Goal: Task Accomplishment & Management: Use online tool/utility

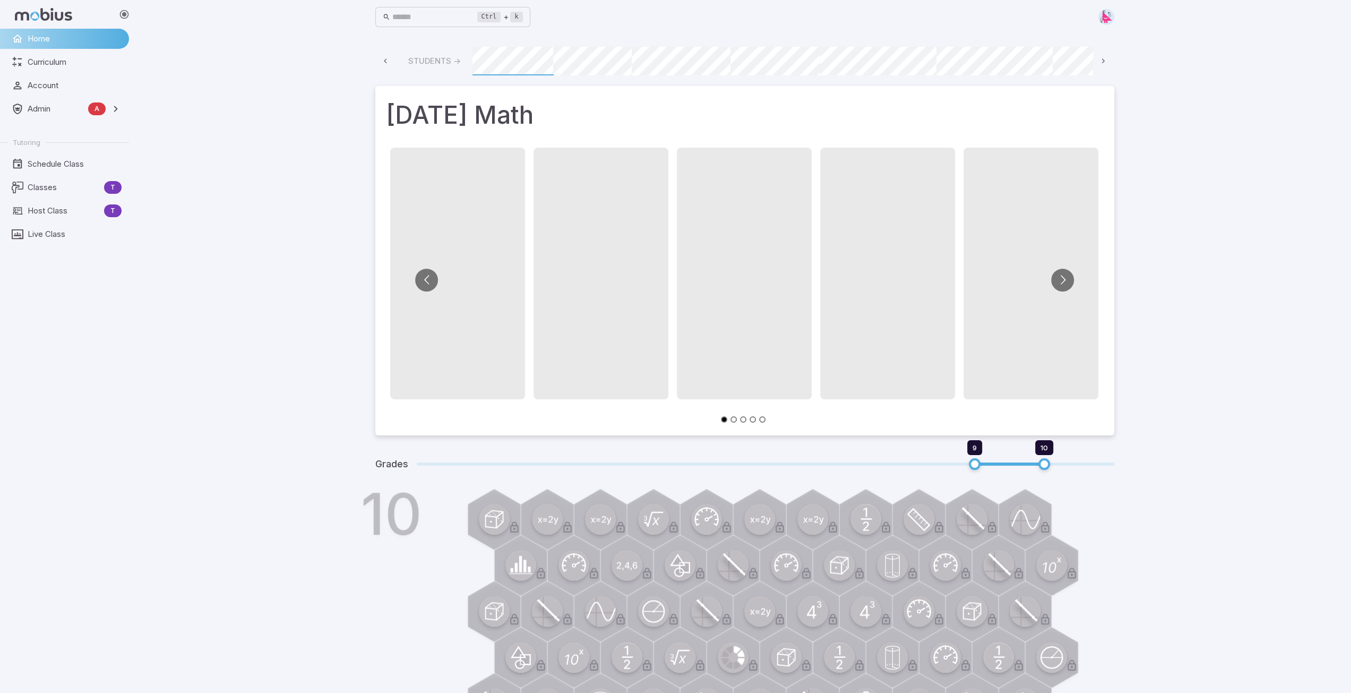
scroll to position [0, 571]
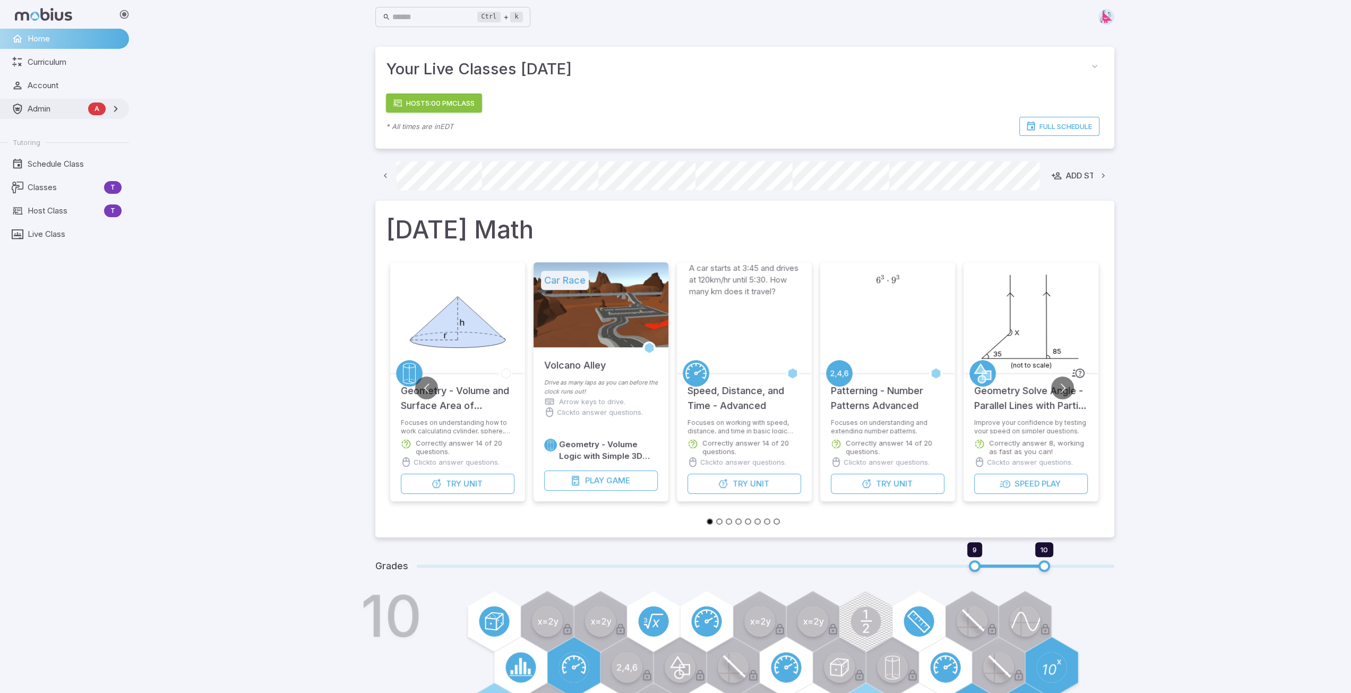
click at [56, 113] on span "Admin" at bounding box center [56, 109] width 56 height 12
click at [47, 237] on span "Schedule Class" at bounding box center [75, 234] width 94 height 12
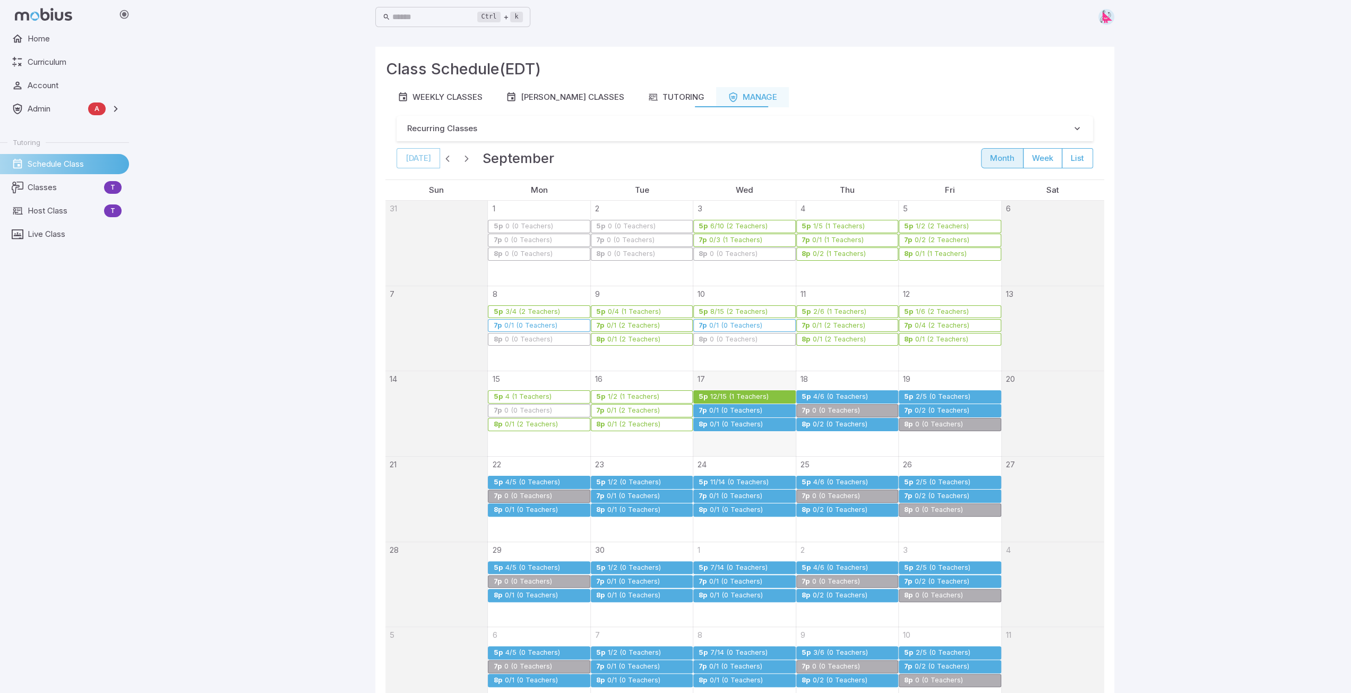
click at [842, 395] on div "4/6 (0 Teachers)" at bounding box center [841, 397] width 56 height 8
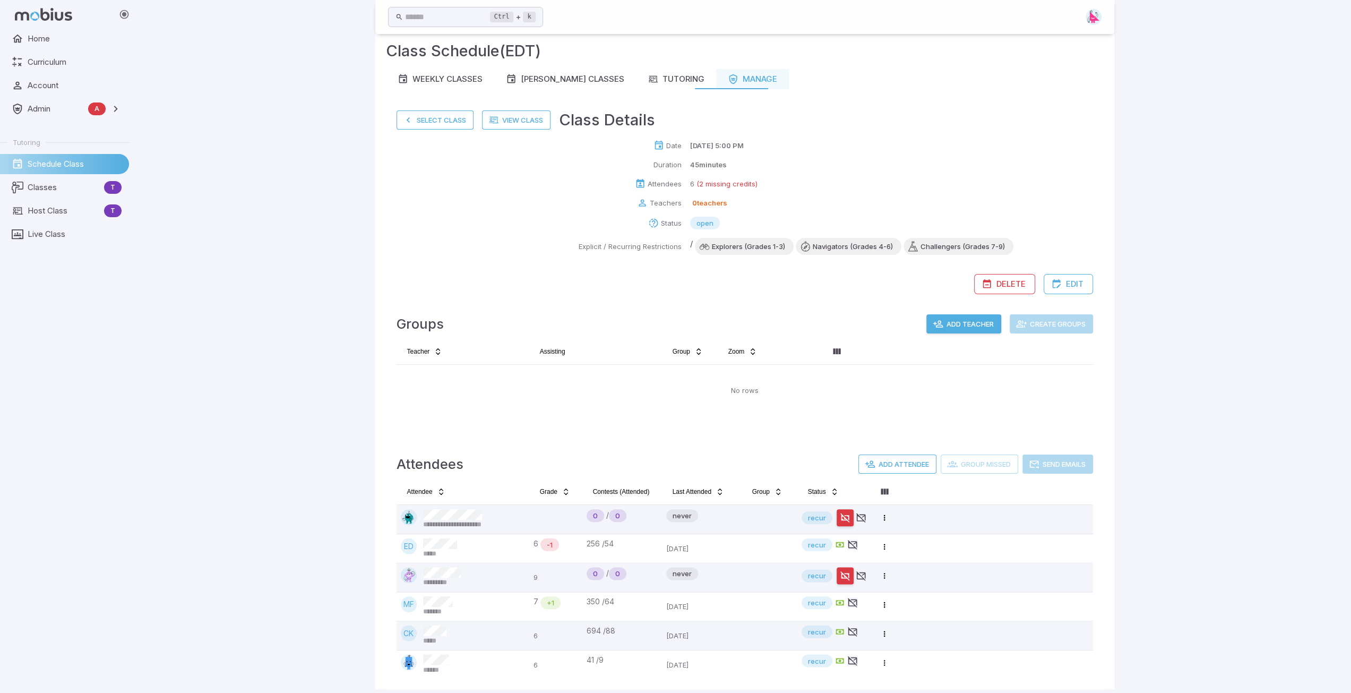
scroll to position [27, 0]
